Goal: Task Accomplishment & Management: Manage account settings

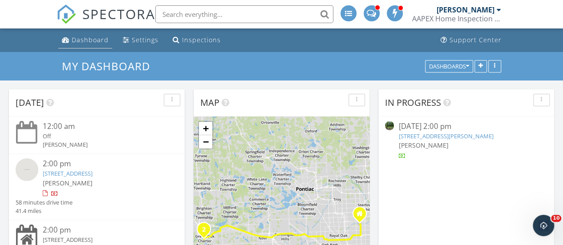
click at [84, 40] on div "Dashboard" at bounding box center [90, 40] width 37 height 8
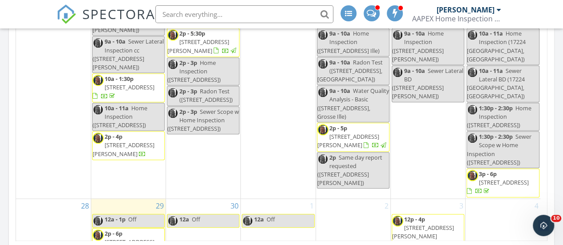
scroll to position [535, 0]
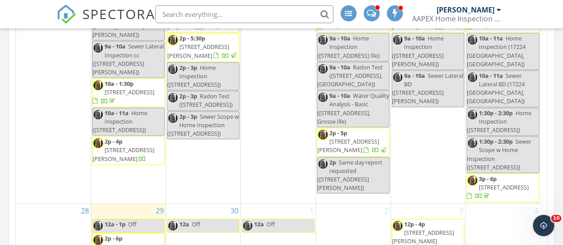
click at [139, 243] on span "16011 Lighthouse Point, South Lyon 48178" at bounding box center [130, 247] width 50 height 8
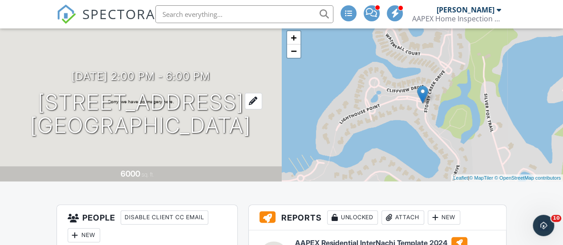
scroll to position [44, 0]
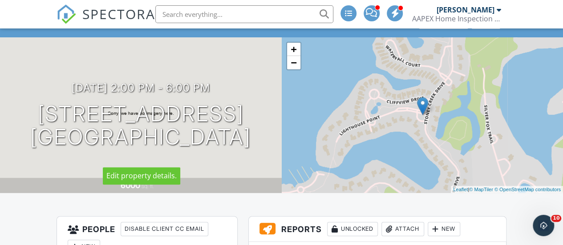
drag, startPoint x: 43, startPoint y: 104, endPoint x: 199, endPoint y: 137, distance: 159.1
click at [195, 133] on h1 "[STREET_ADDRESS] [GEOGRAPHIC_DATA], MI 48178" at bounding box center [140, 125] width 221 height 47
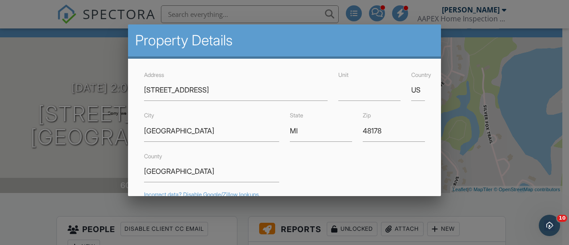
click at [508, 119] on div at bounding box center [284, 109] width 569 height 306
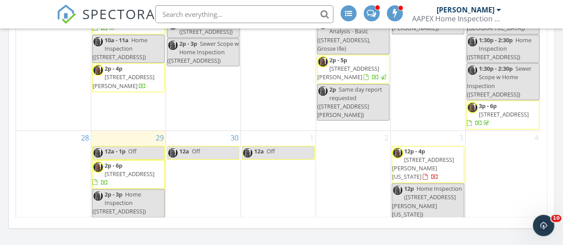
scroll to position [578, 0]
